Goal: Information Seeking & Learning: Learn about a topic

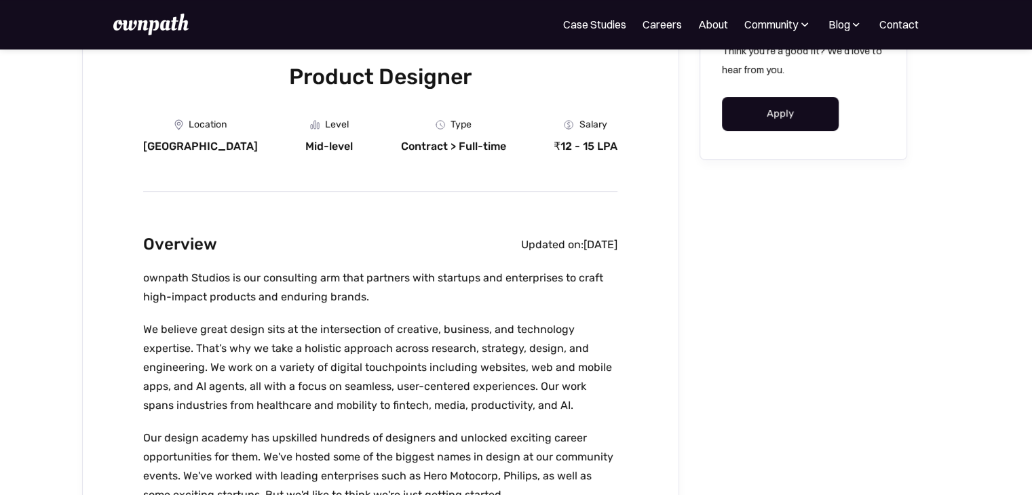
scroll to position [185, 0]
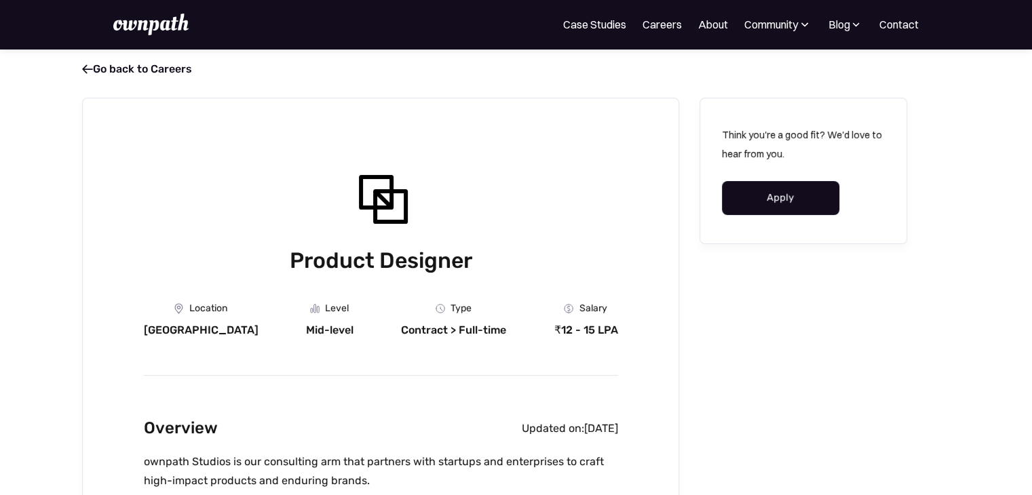
click at [125, 20] on img at bounding box center [150, 25] width 75 height 22
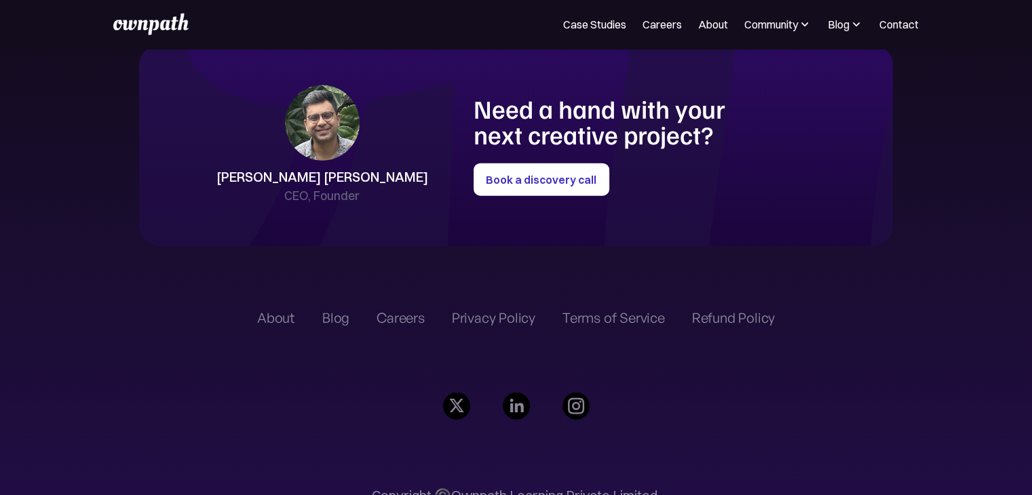
scroll to position [3117, 0]
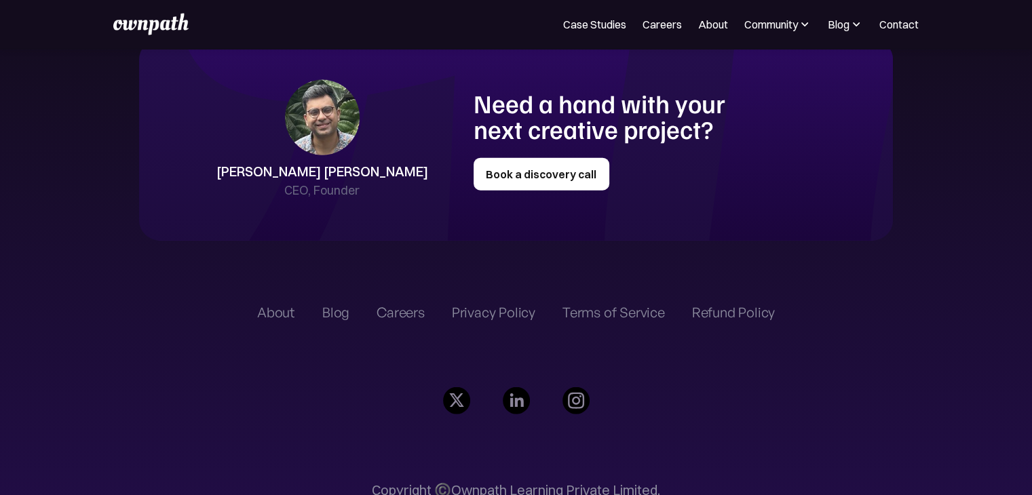
click at [564, 177] on link "Book a discovery call" at bounding box center [542, 174] width 136 height 33
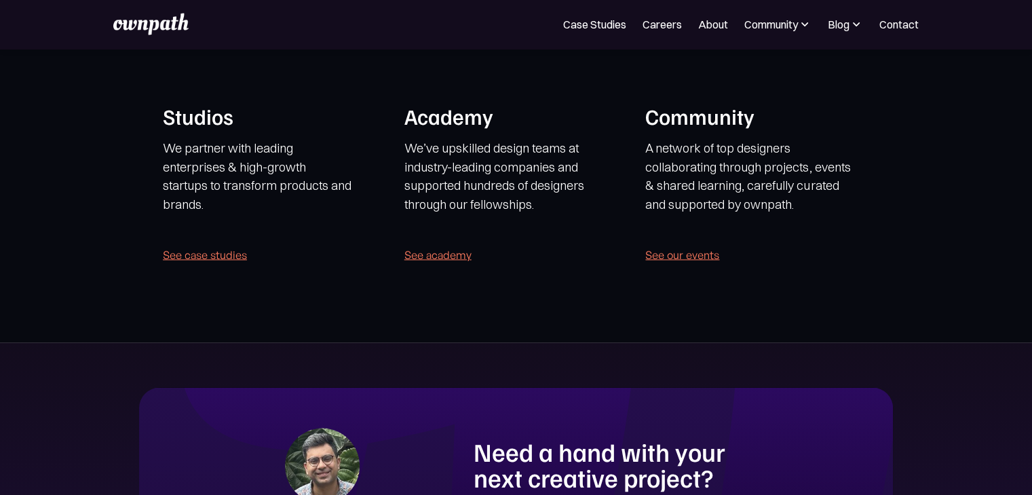
scroll to position [2769, 0]
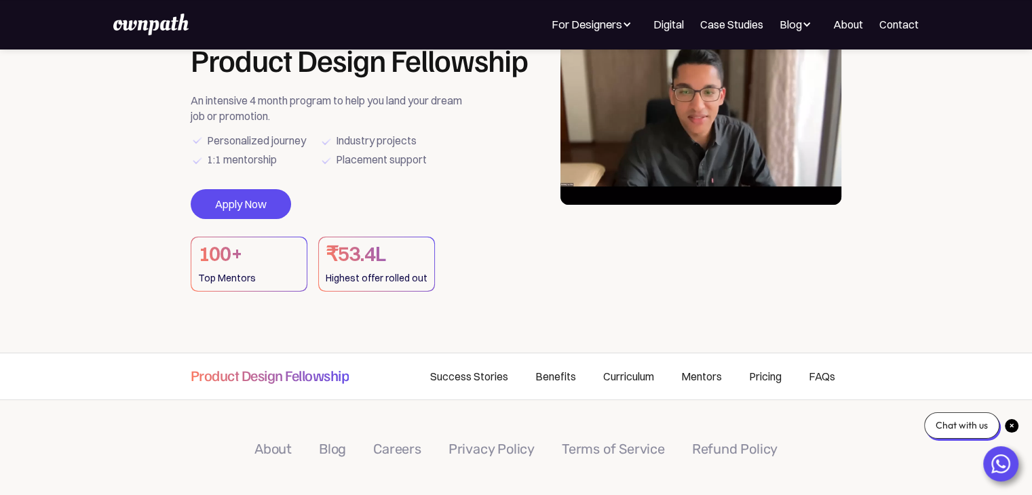
scroll to position [102, 0]
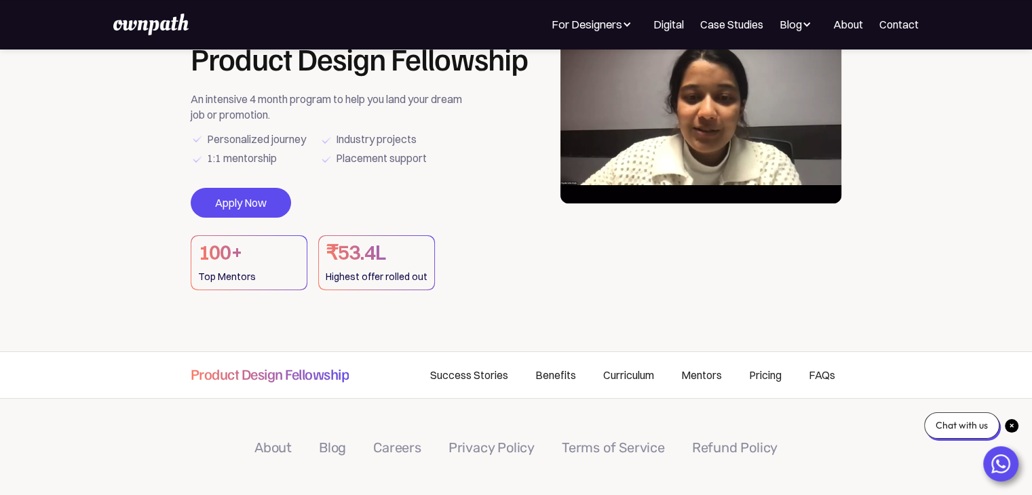
click at [749, 104] on video at bounding box center [701, 105] width 282 height 195
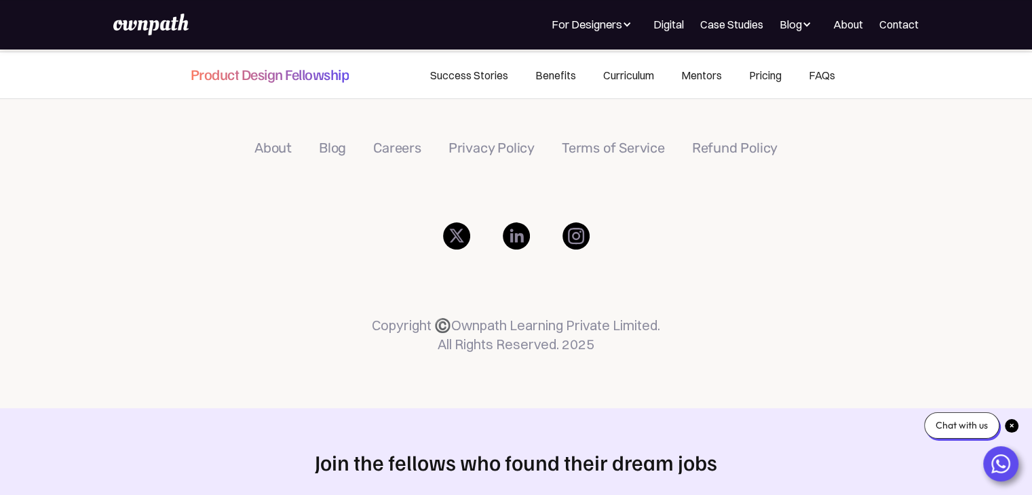
scroll to position [404, 0]
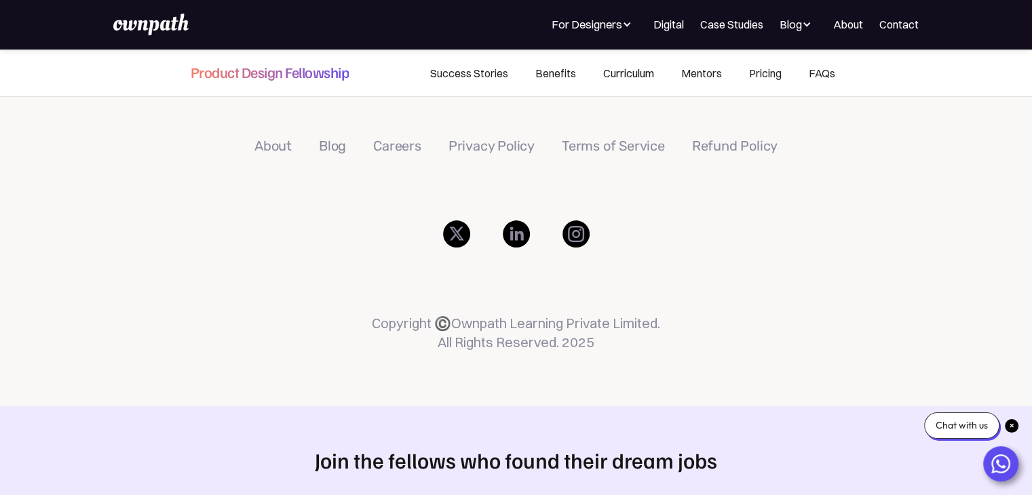
click at [615, 76] on link "Curriculum" at bounding box center [629, 73] width 78 height 46
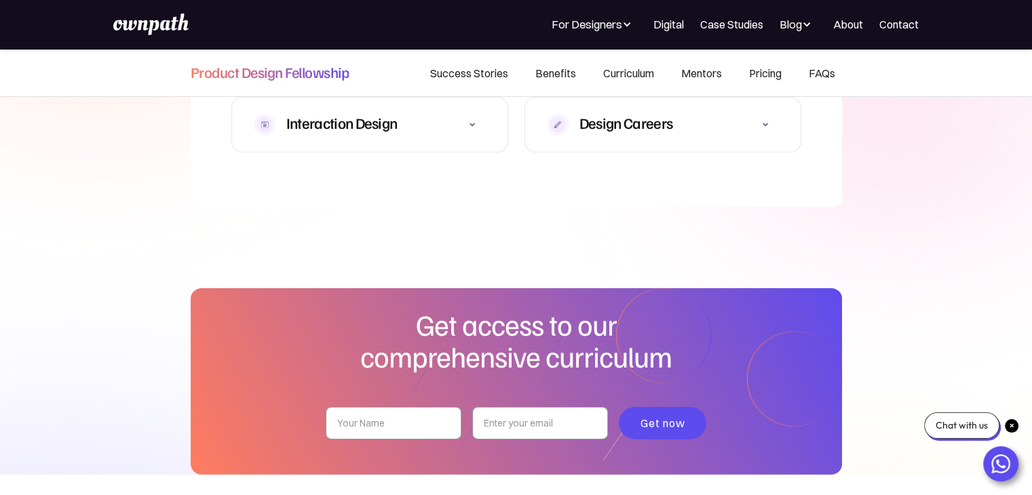
scroll to position [4312, 0]
click at [763, 116] on icon at bounding box center [765, 124] width 16 height 16
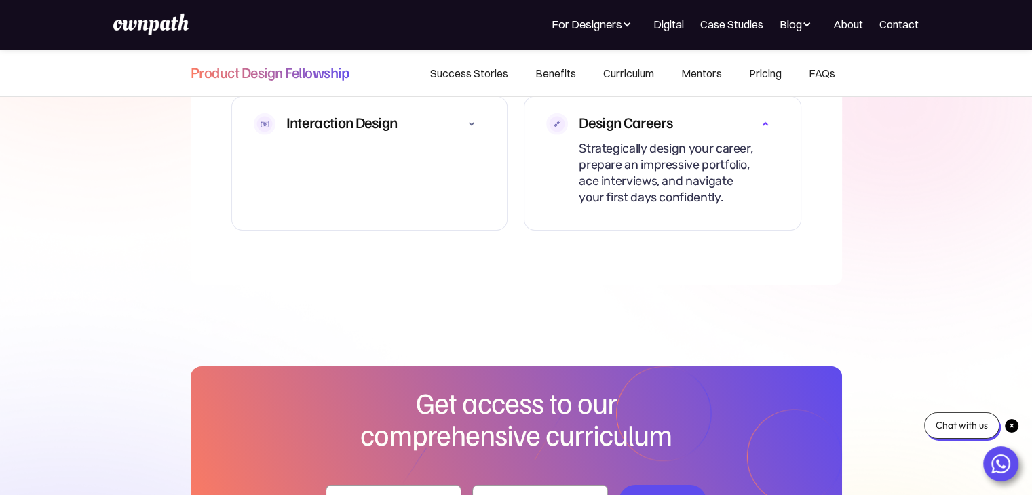
click at [763, 116] on icon at bounding box center [765, 124] width 16 height 16
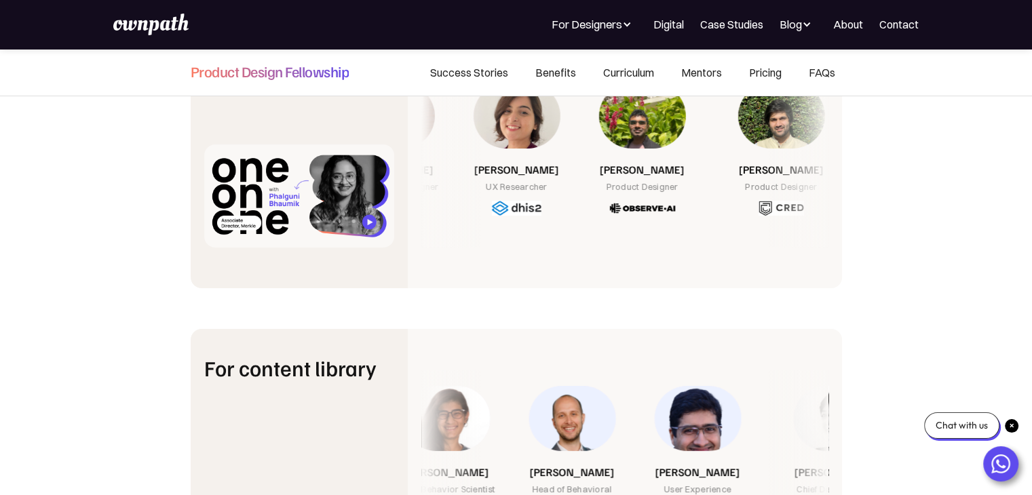
scroll to position [5125, 0]
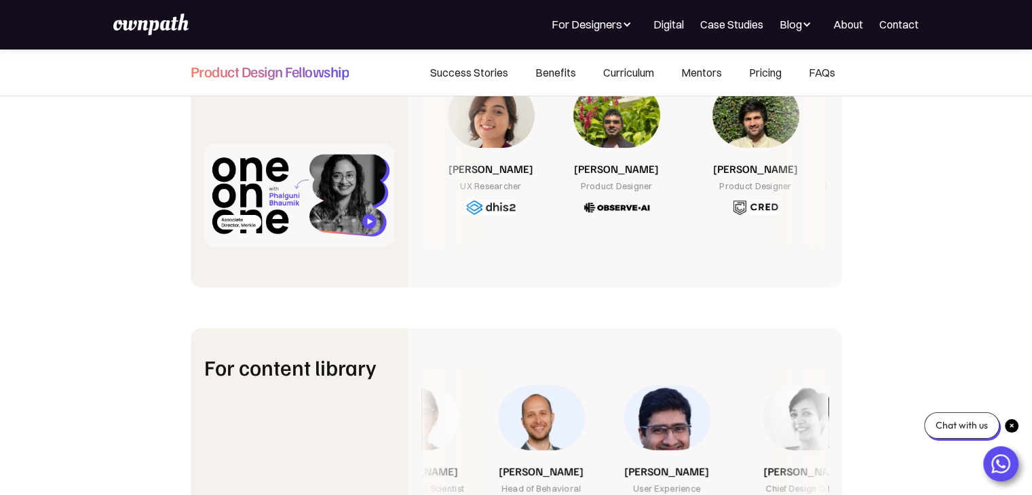
click at [760, 119] on img at bounding box center [755, 126] width 87 height 87
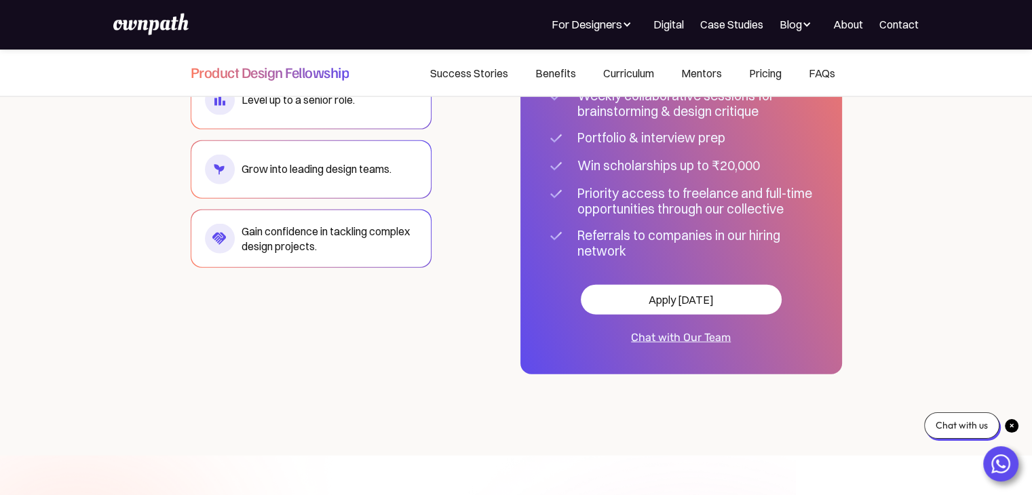
scroll to position [8056, 0]
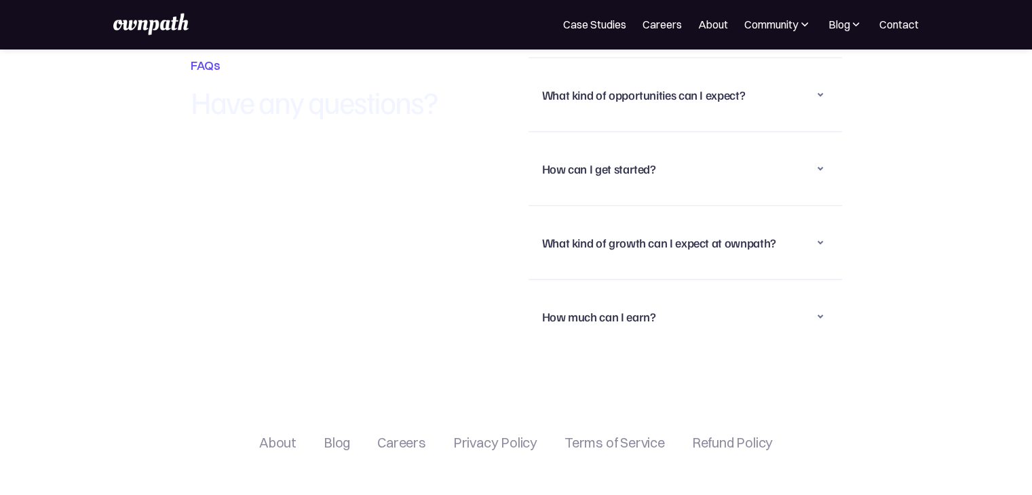
scroll to position [3275, 0]
click at [625, 96] on div "What kind of opportunities can I expect?" at bounding box center [644, 94] width 204 height 16
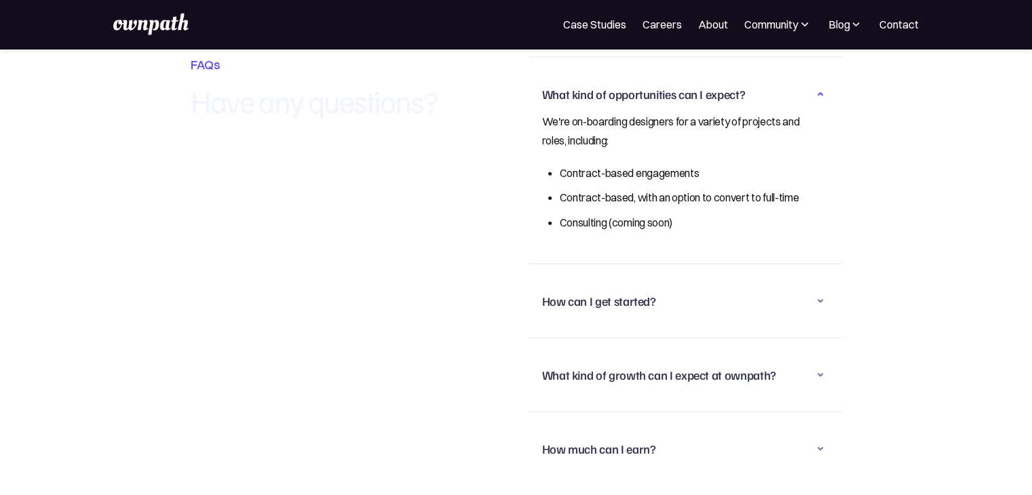
click at [625, 96] on div "What kind of opportunities can I expect?" at bounding box center [644, 94] width 204 height 16
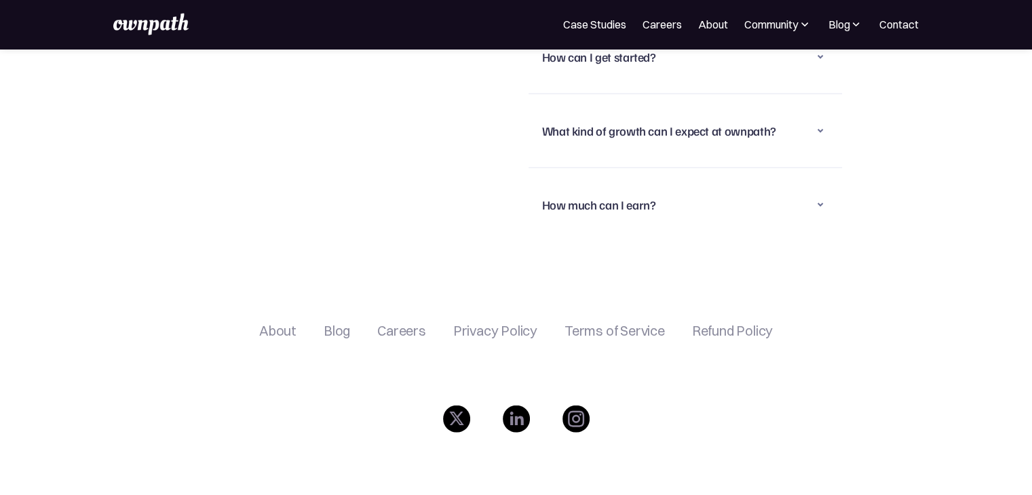
scroll to position [3394, 0]
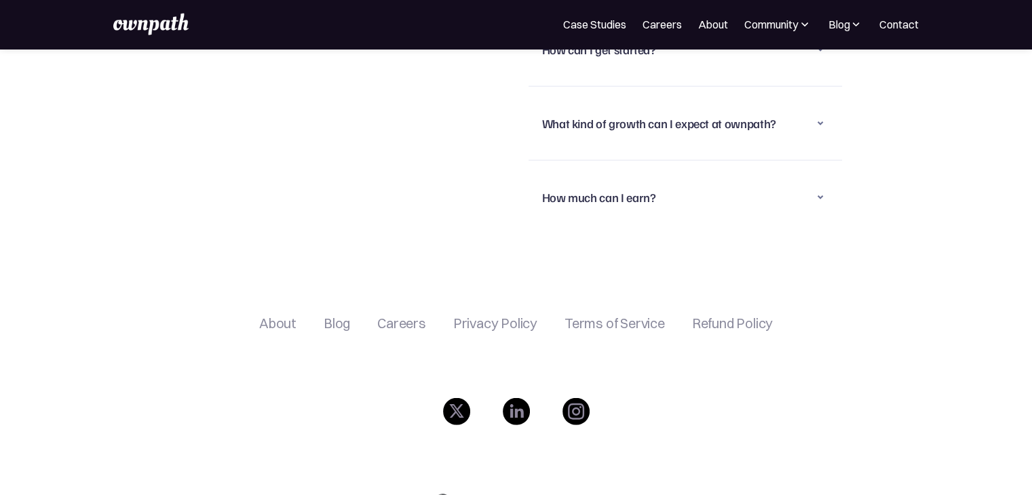
click at [598, 191] on div "How much can I earn?" at bounding box center [599, 197] width 114 height 16
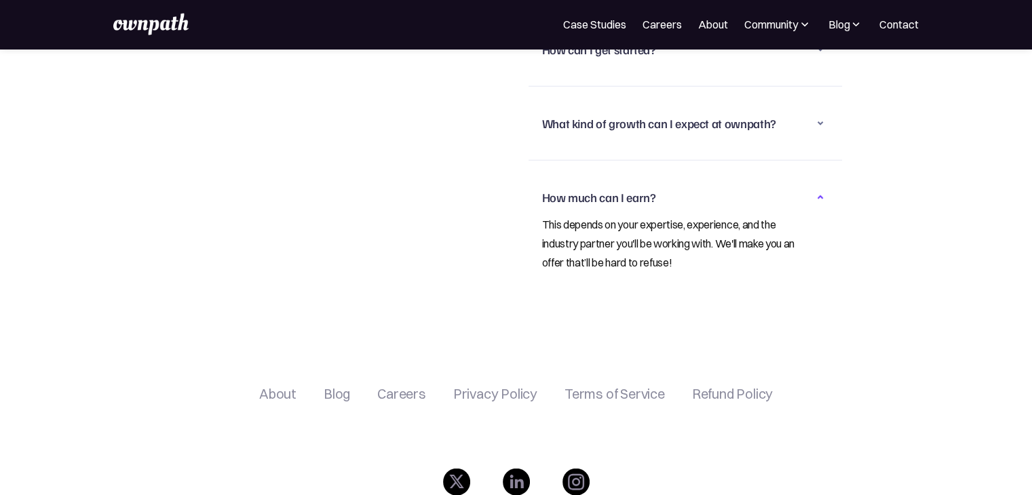
click at [598, 191] on div "How much can I earn?" at bounding box center [599, 197] width 114 height 16
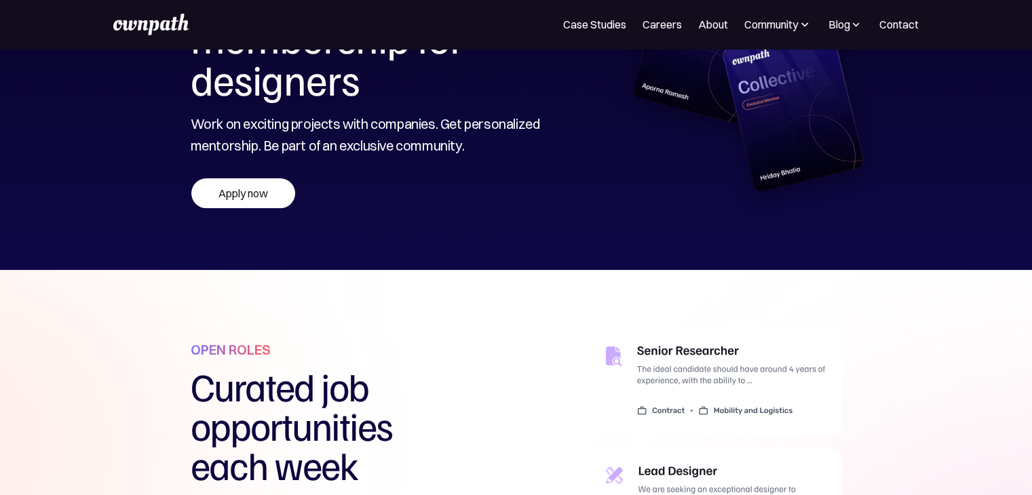
scroll to position [169, 0]
